Goal: Task Accomplishment & Management: Manage account settings

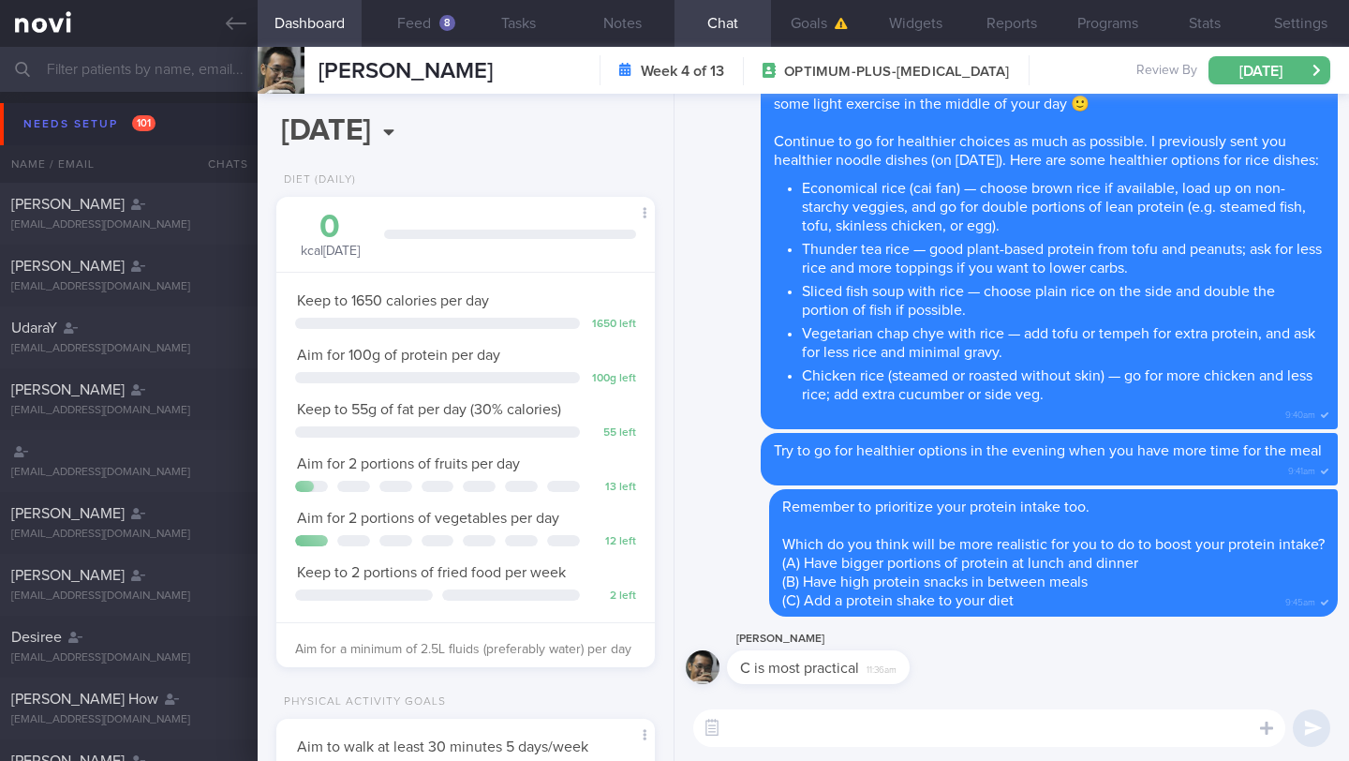
select select "8"
click at [176, 71] on input "text" at bounding box center [674, 69] width 1349 height 45
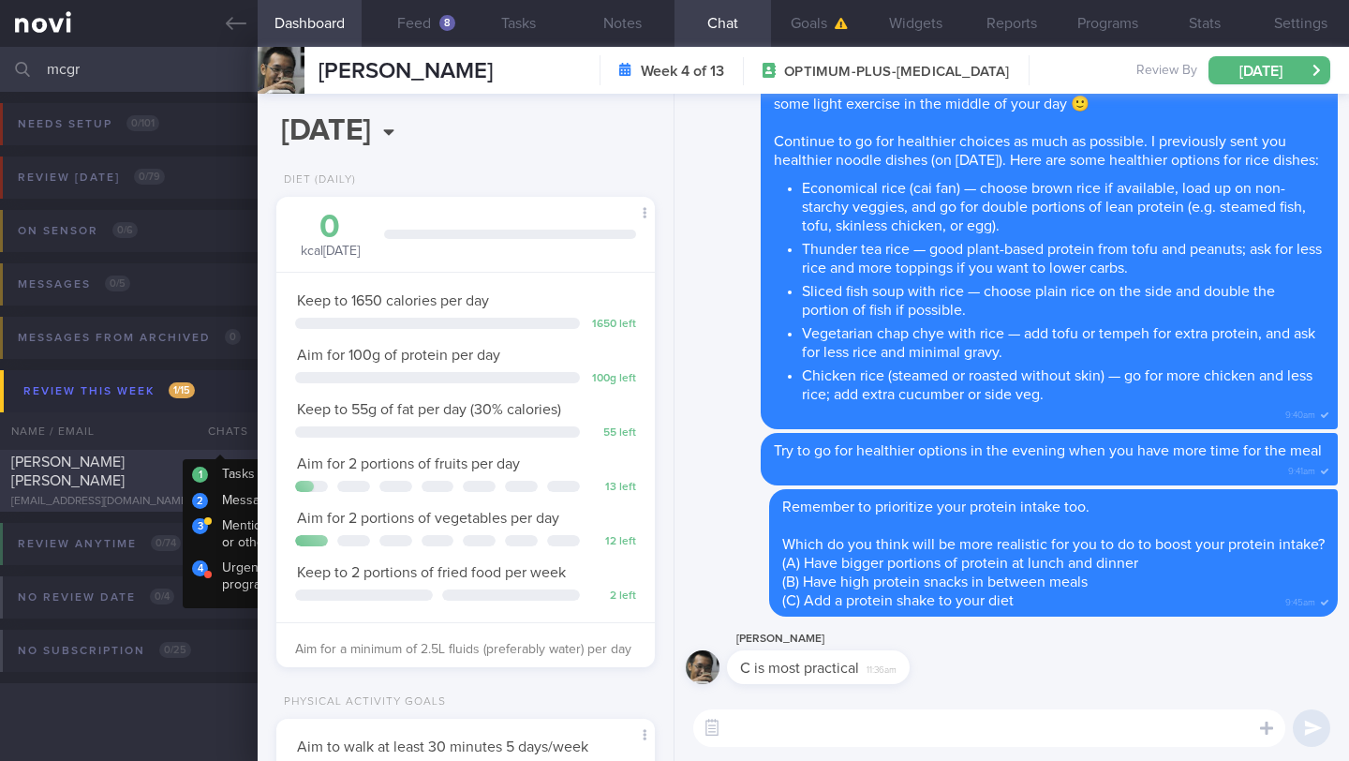
type input "mcgr"
click at [189, 471] on div "[PERSON_NAME] [PERSON_NAME]" at bounding box center [126, 470] width 230 height 37
type input "25/9: Check logs and coach"
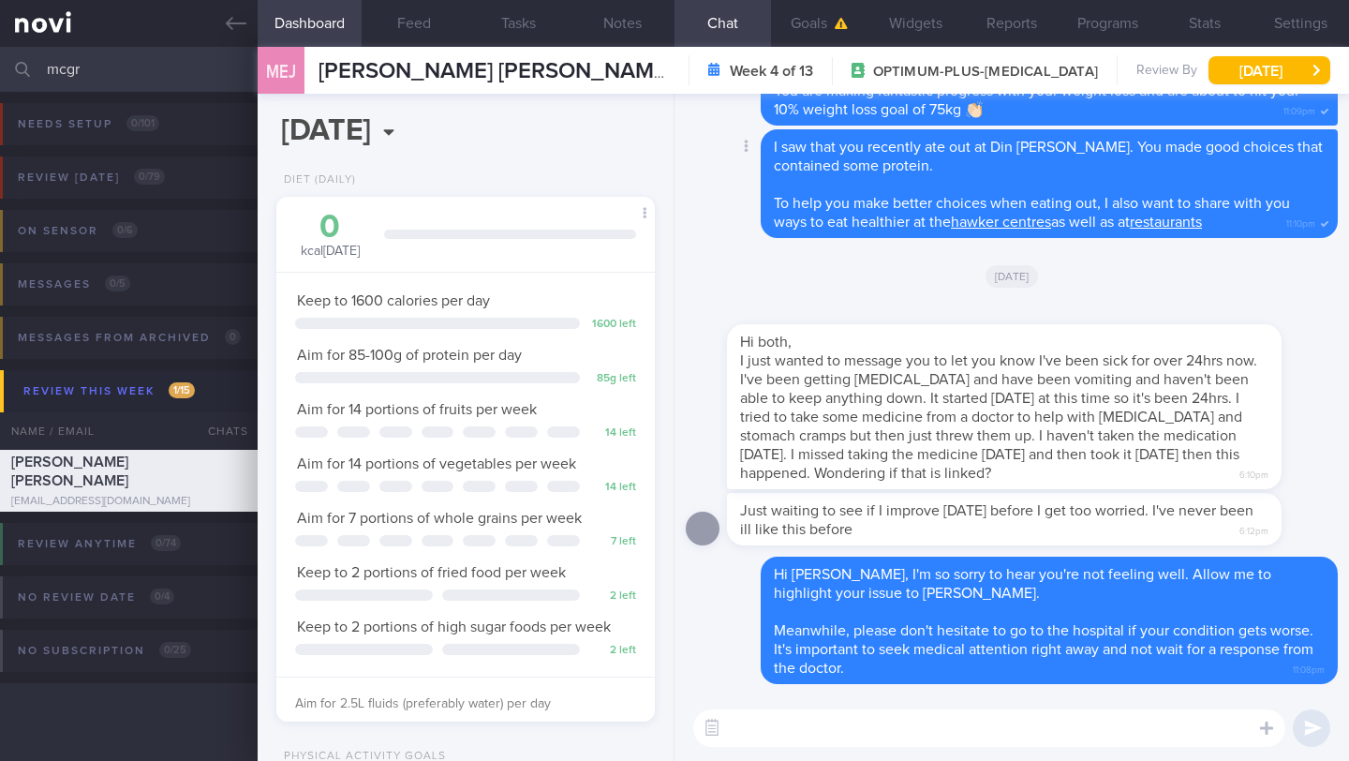
scroll to position [199, 345]
click at [1295, 16] on button "Settings" at bounding box center [1300, 23] width 96 height 47
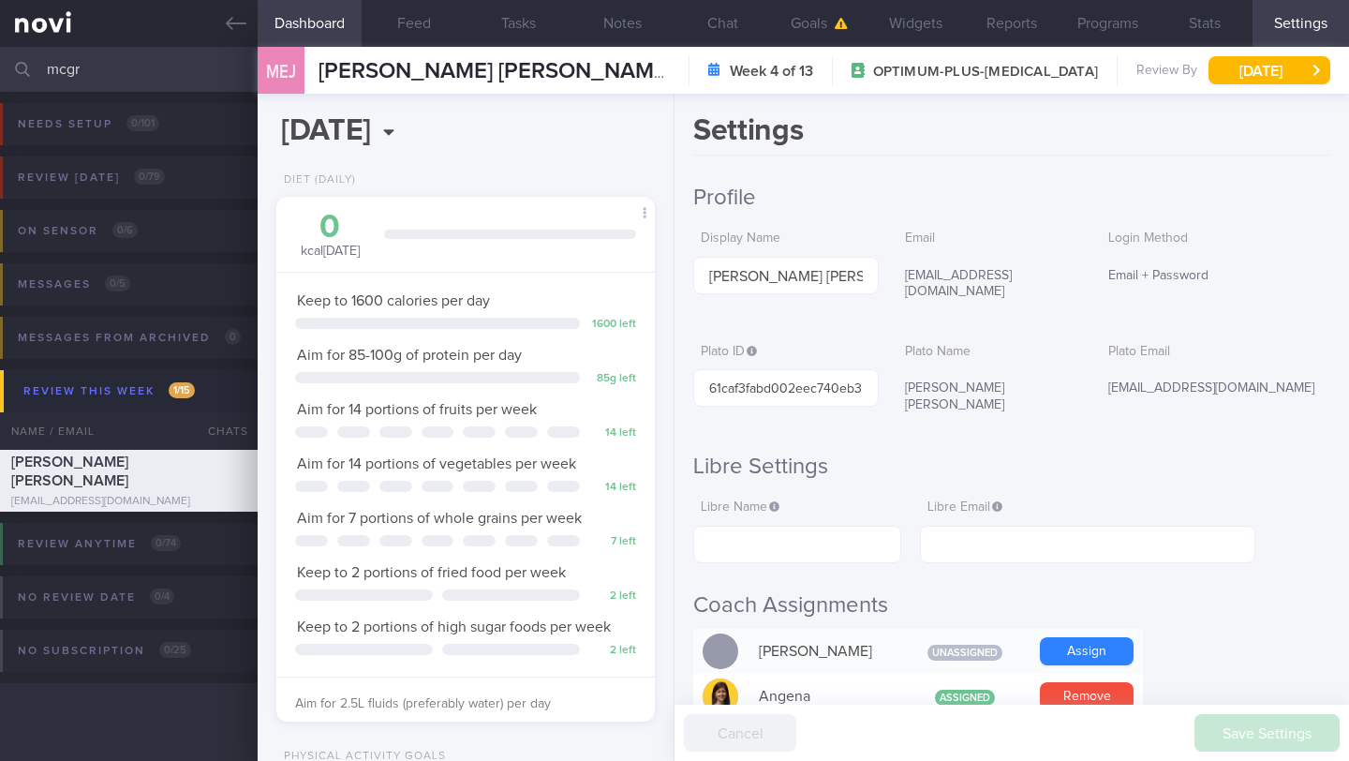
click at [1319, 224] on div "Login Method Email + Password" at bounding box center [1215, 258] width 229 height 74
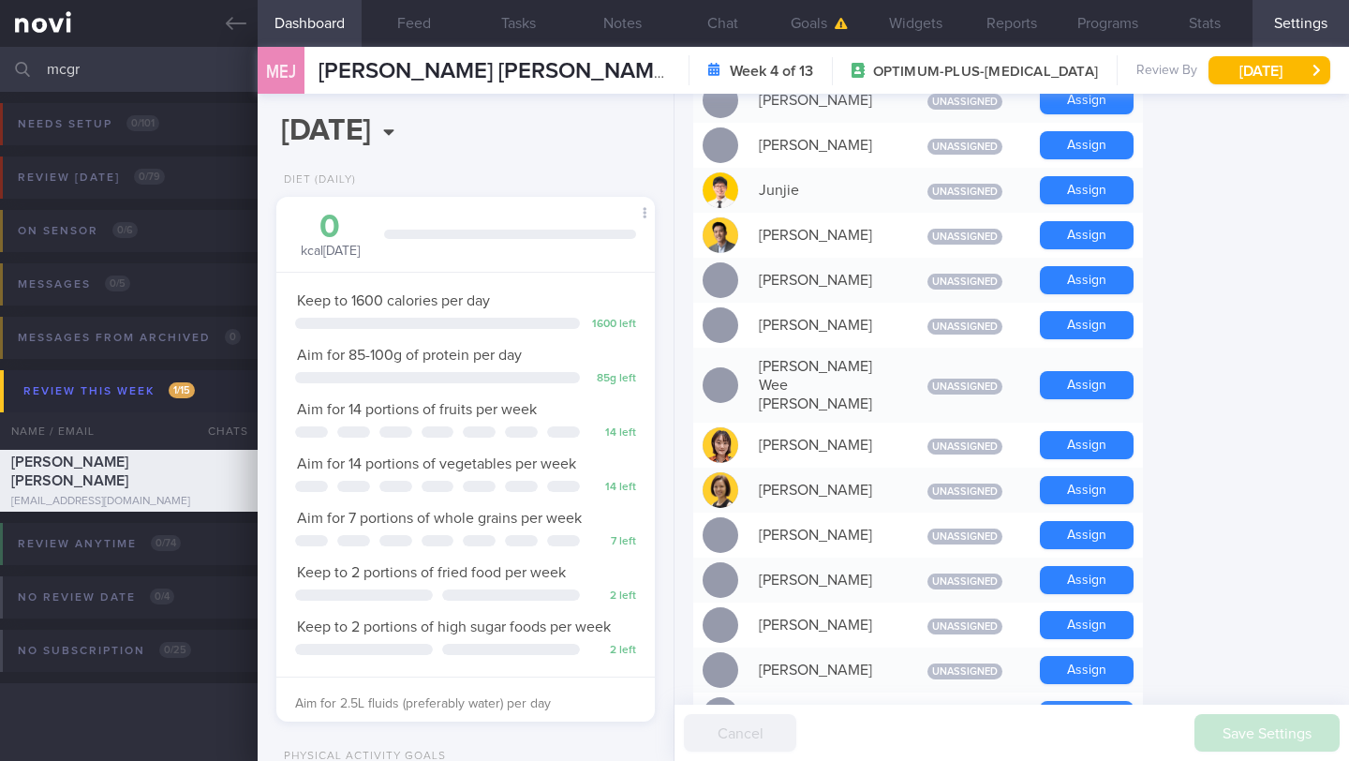
scroll to position [998, 0]
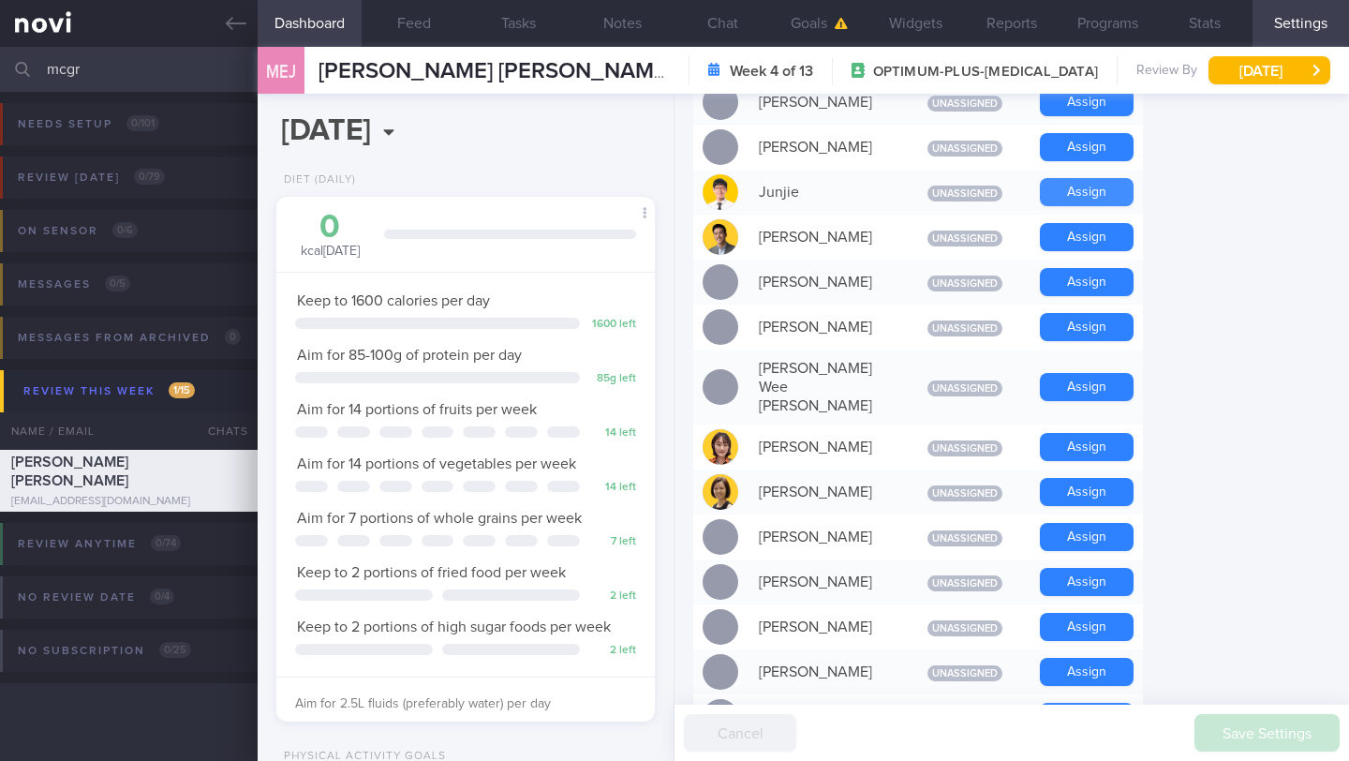
click at [1090, 178] on button "Assign" at bounding box center [1087, 192] width 94 height 28
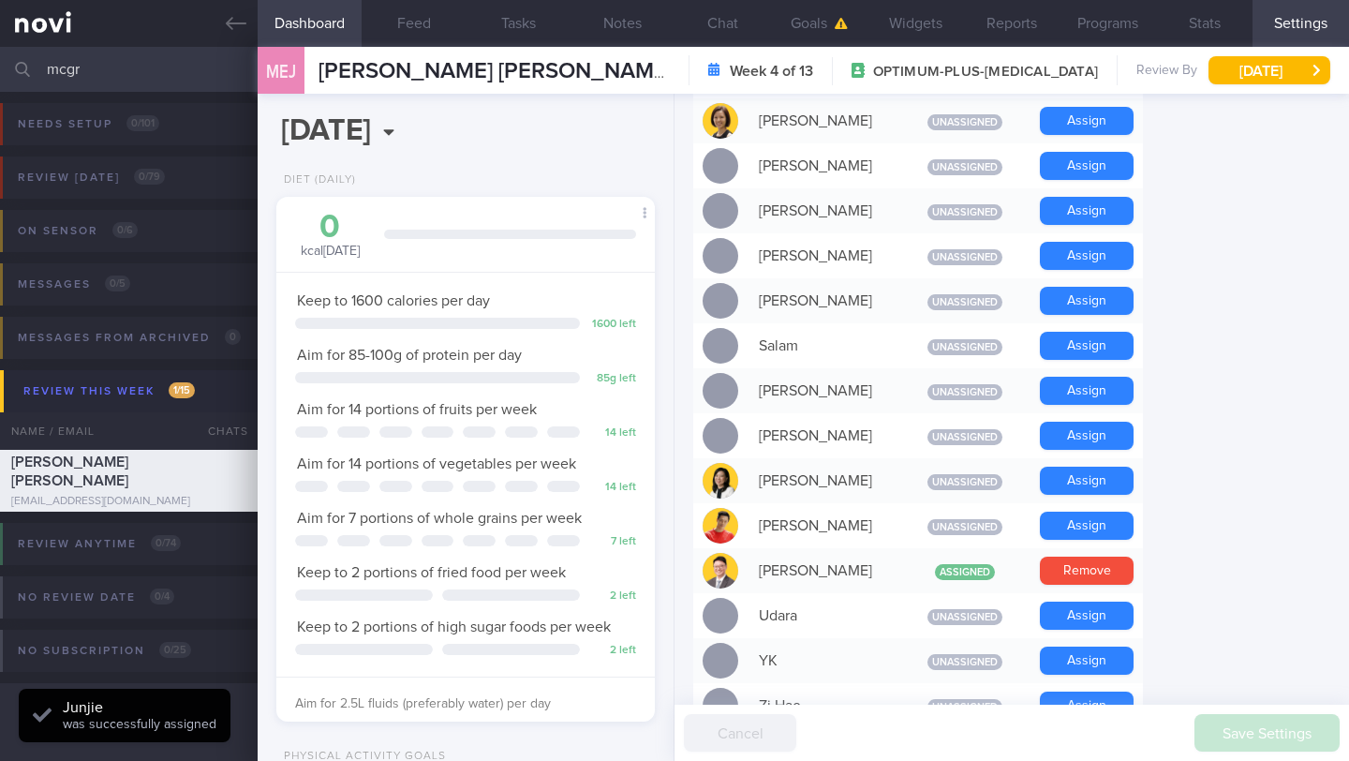
scroll to position [1372, 0]
